Goal: Information Seeking & Learning: Check status

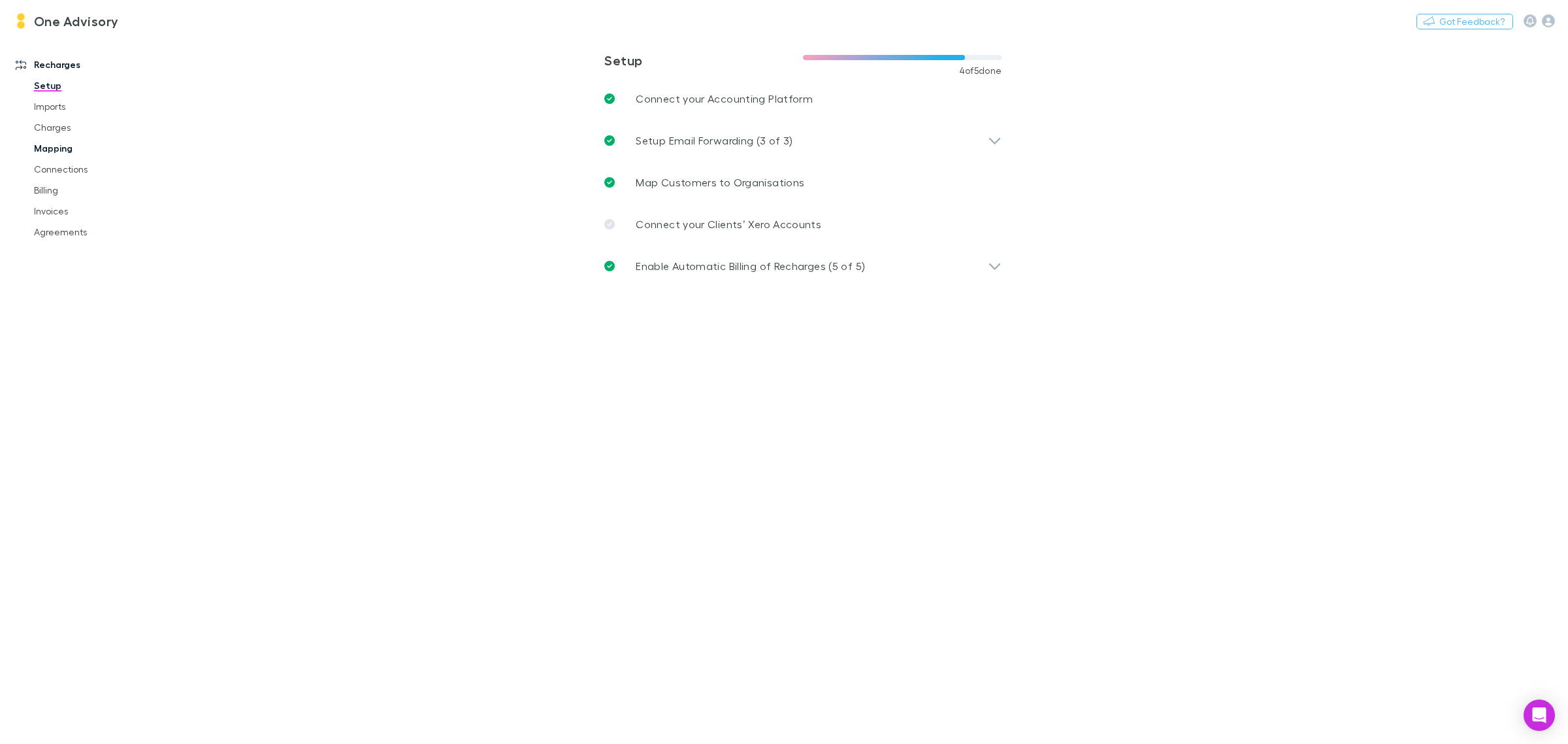
click at [49, 143] on link "Mapping" at bounding box center [102, 148] width 163 height 21
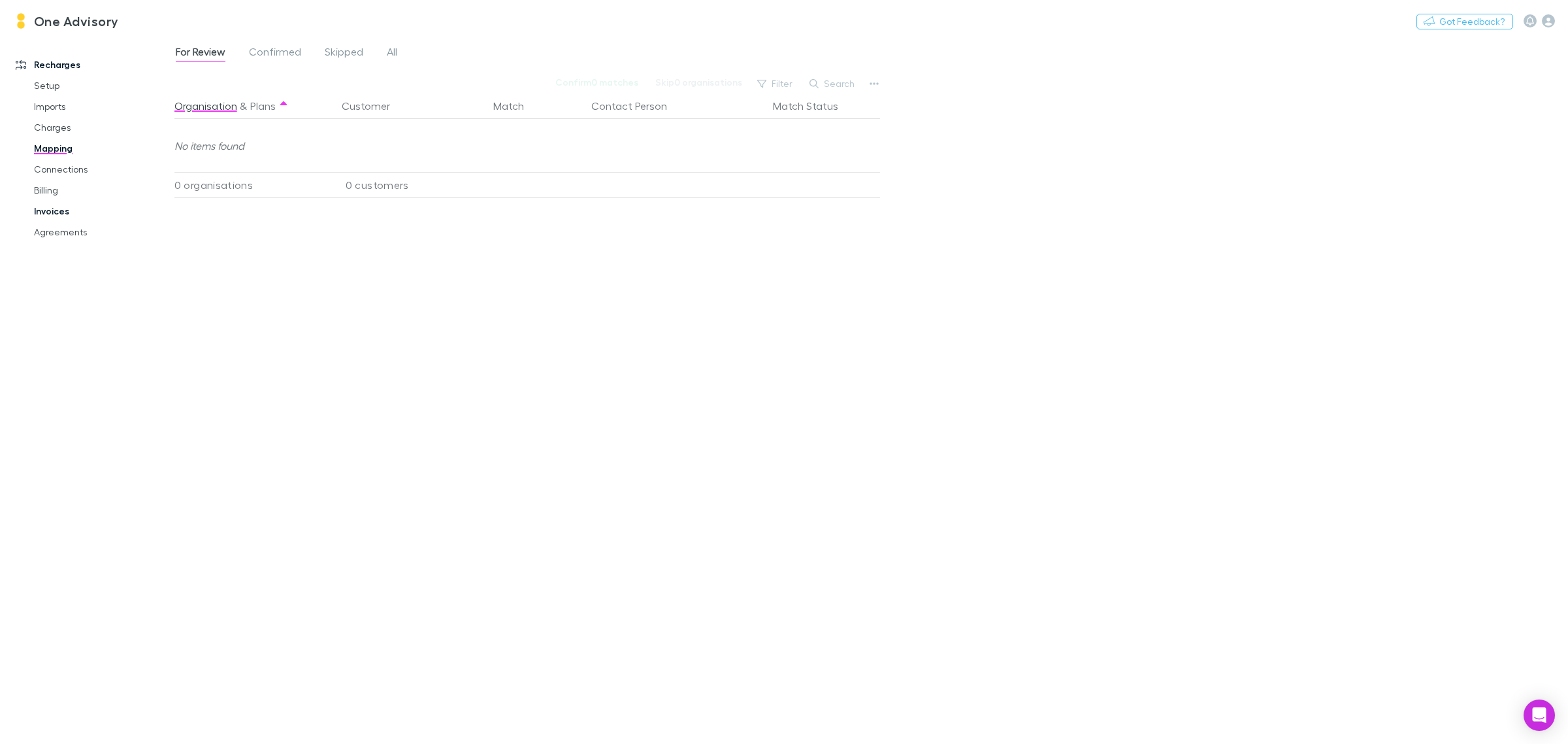
click at [50, 210] on link "Invoices" at bounding box center [102, 210] width 163 height 21
click at [684, 83] on button "Search" at bounding box center [676, 84] width 60 height 16
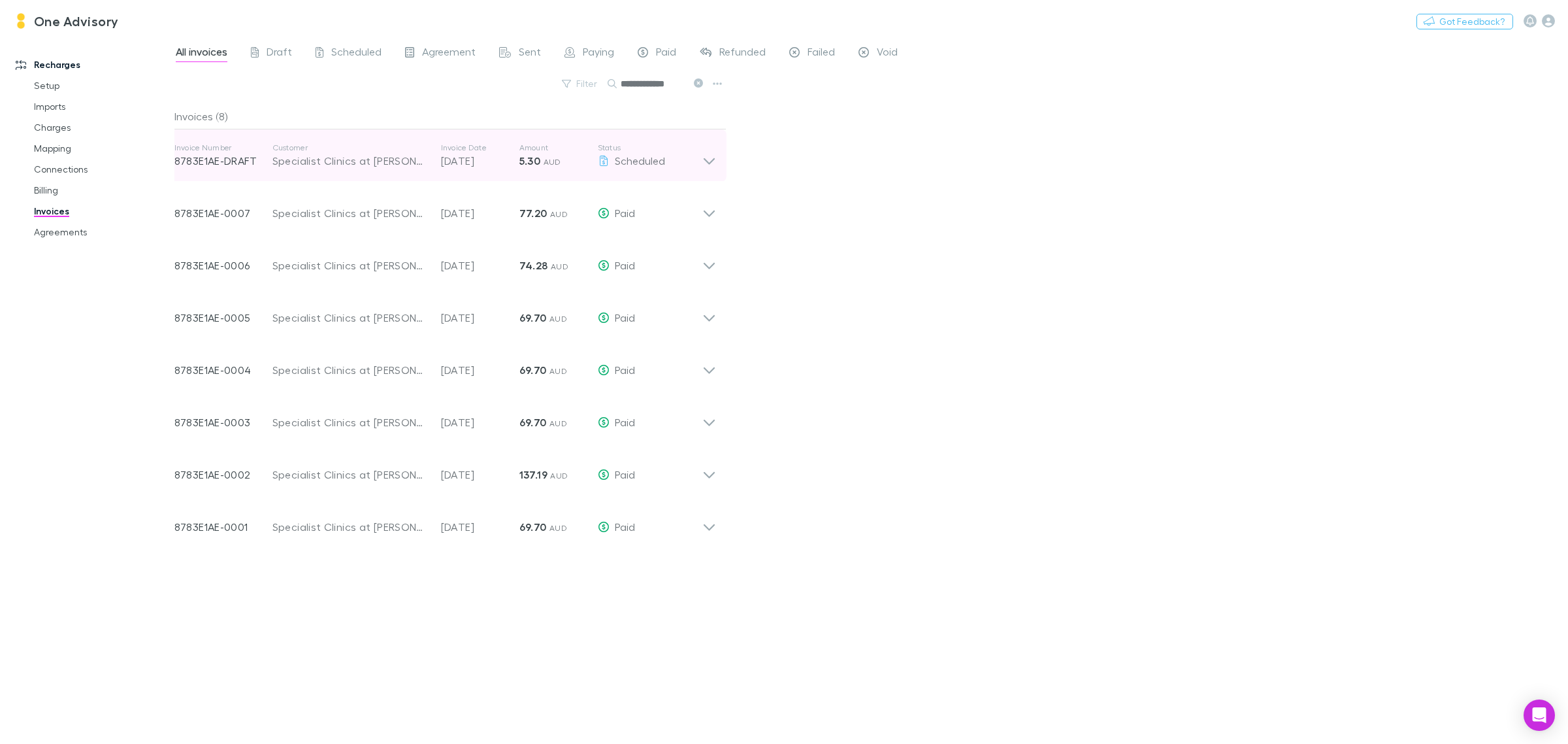
type input "**********"
click at [709, 164] on icon at bounding box center [709, 161] width 11 height 6
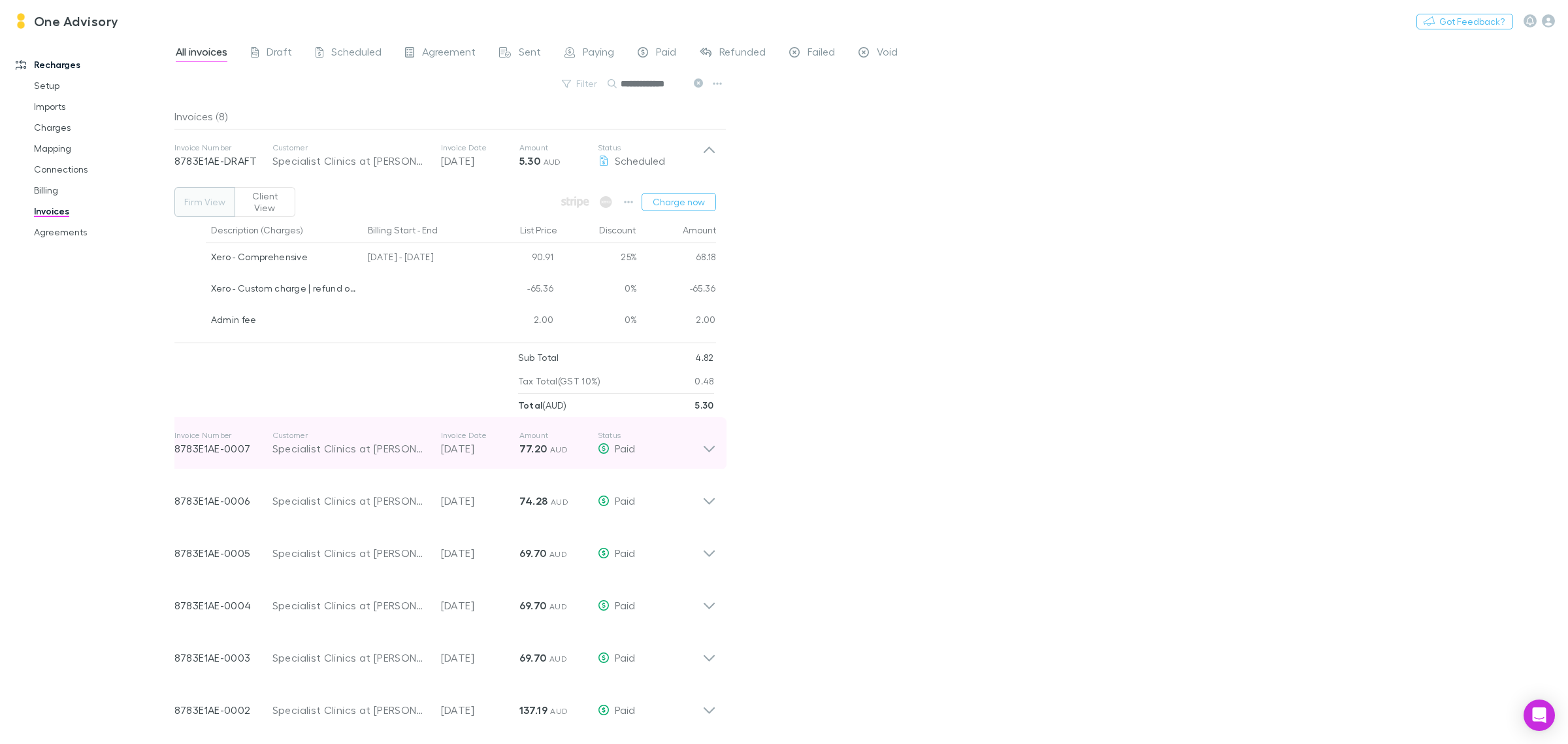
click at [702, 442] on icon at bounding box center [709, 443] width 13 height 26
